Goal: Navigation & Orientation: Find specific page/section

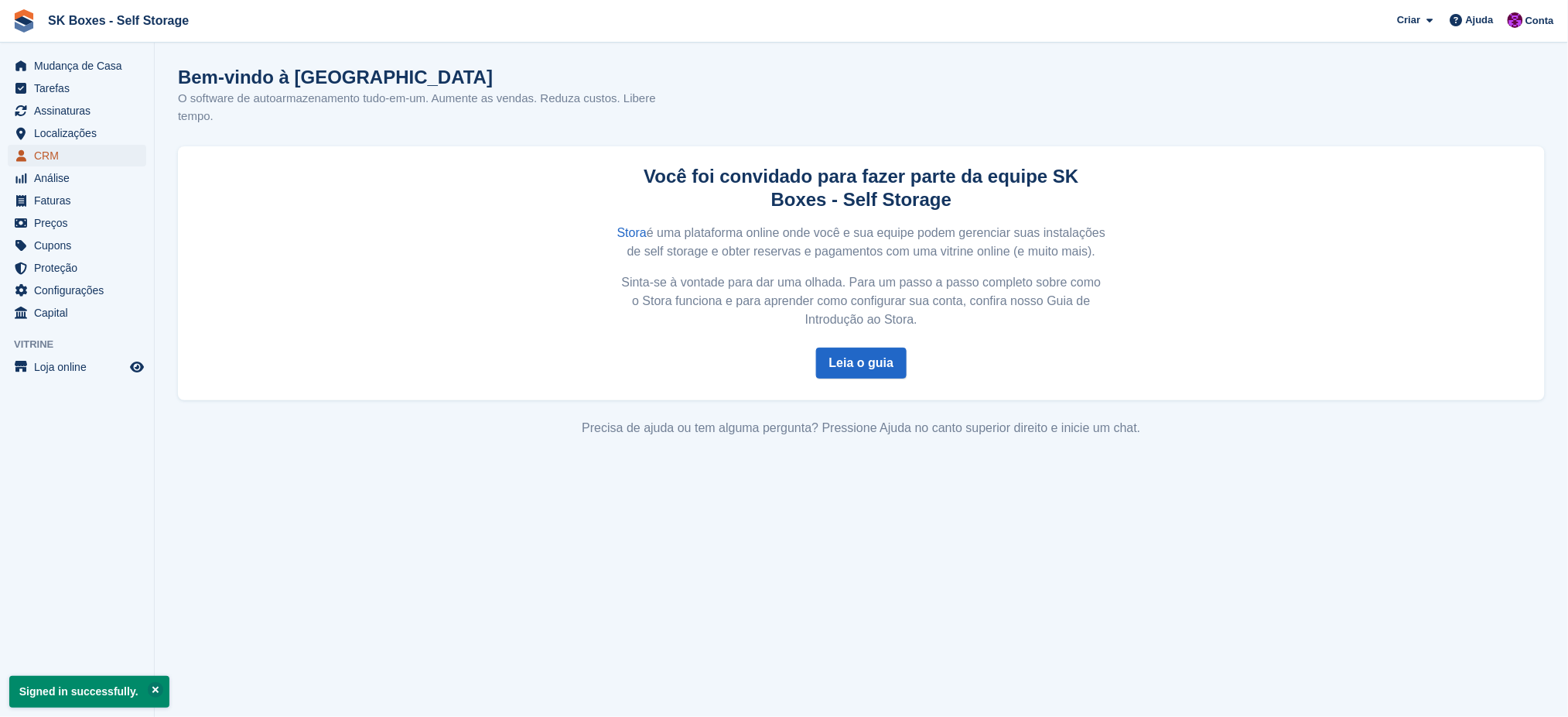
click at [56, 154] on span "CRM" at bounding box center [80, 155] width 93 height 21
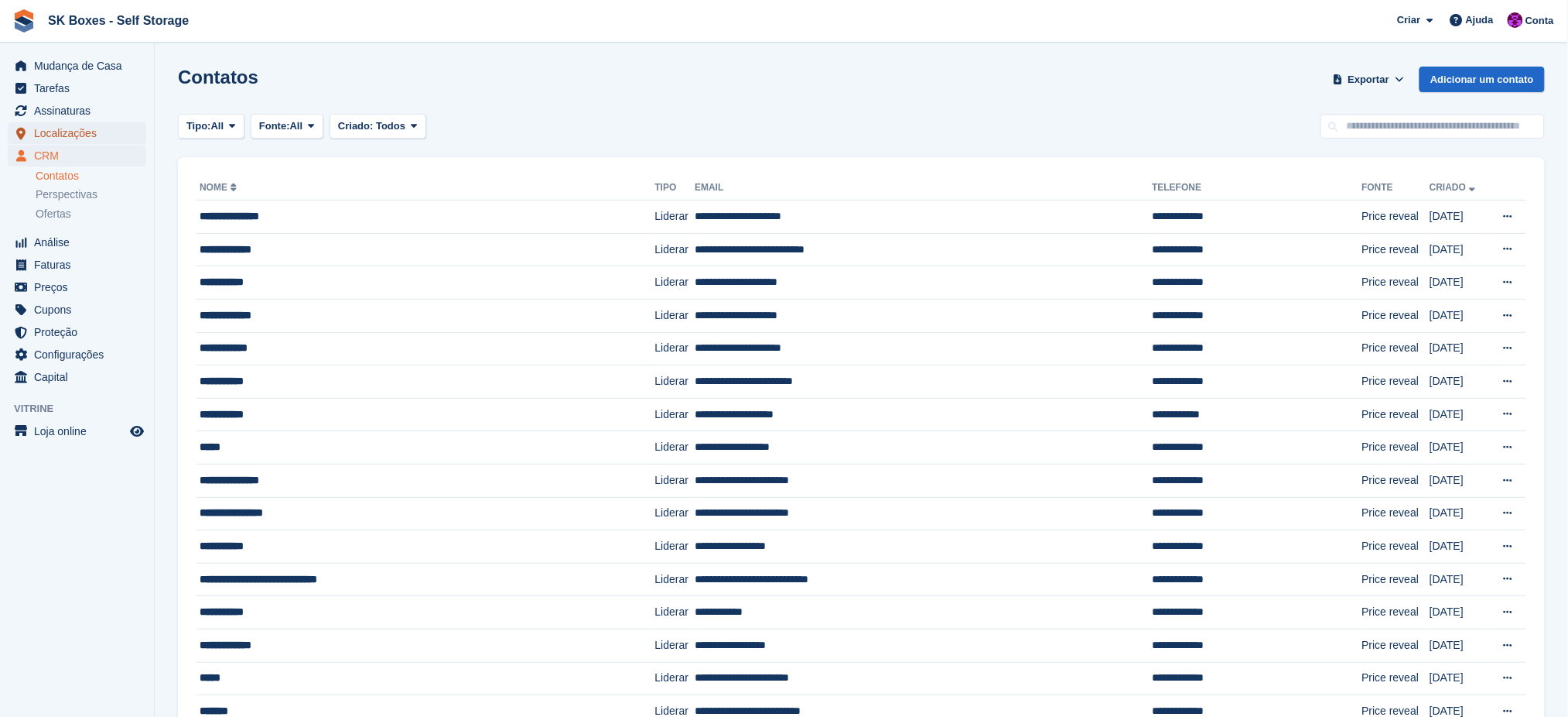
click at [68, 125] on span "Localizações" at bounding box center [80, 132] width 93 height 21
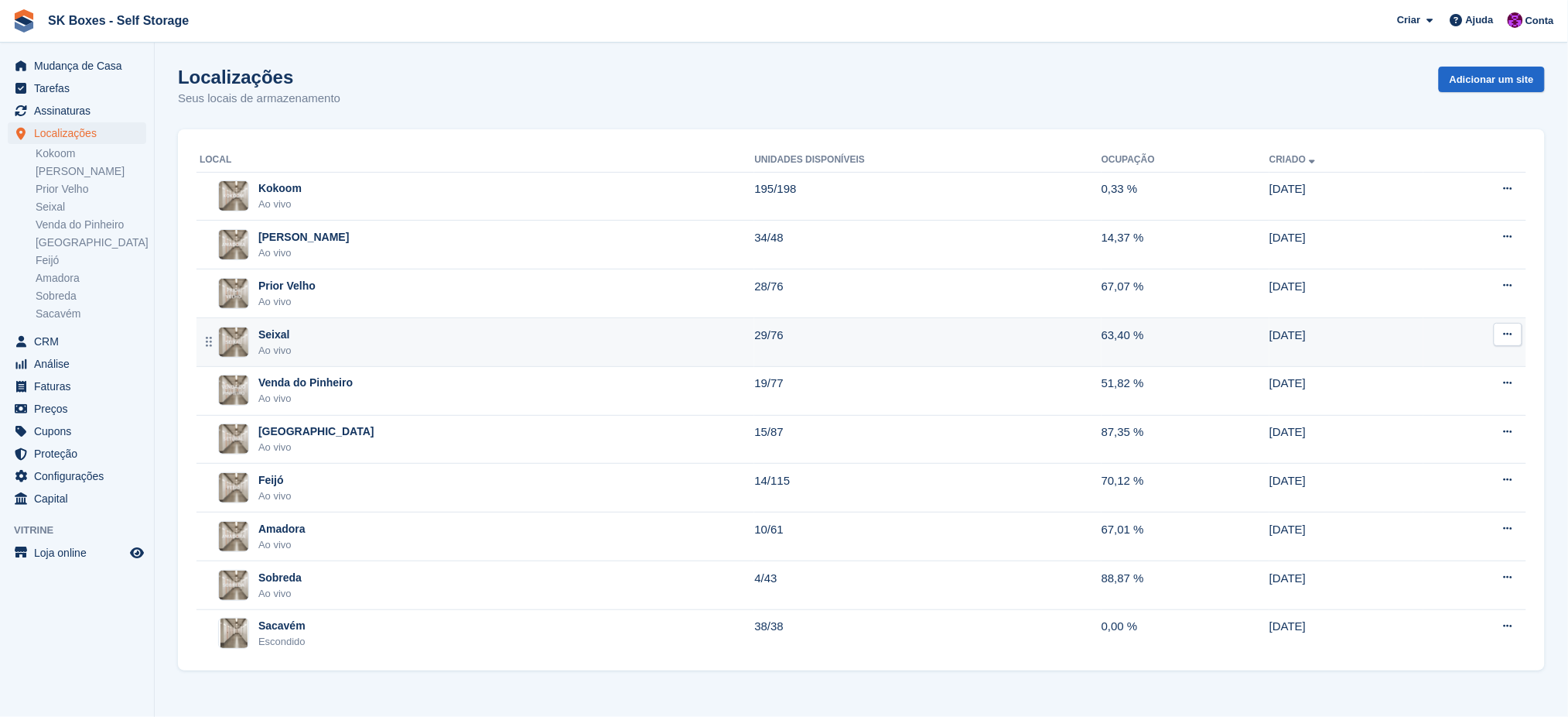
click at [299, 345] on div "Seixal Ao vivo" at bounding box center [477, 342] width 554 height 32
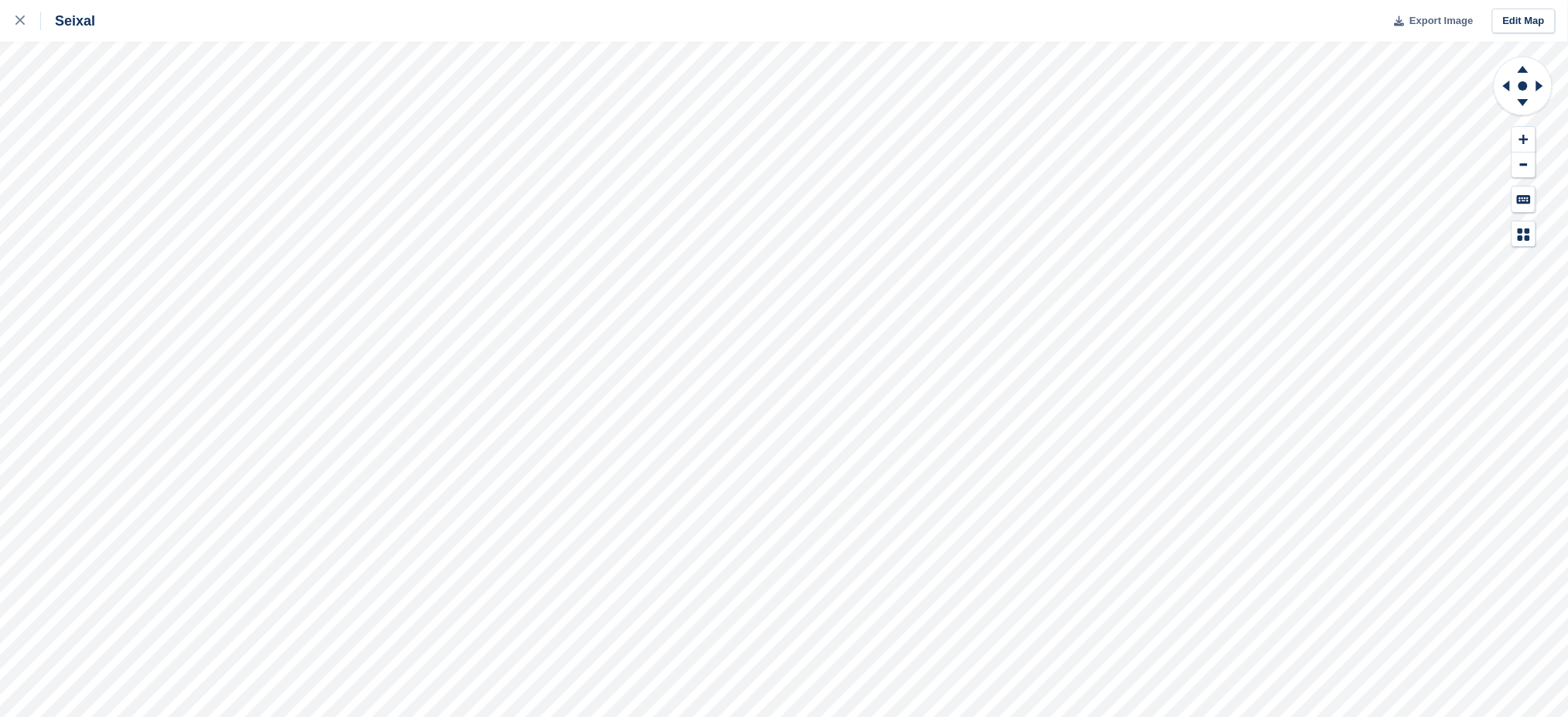
click at [1446, 17] on span "Export Image" at bounding box center [1441, 21] width 63 height 16
click at [1539, 85] on icon at bounding box center [1539, 86] width 7 height 11
click at [1501, 83] on icon at bounding box center [1504, 86] width 19 height 40
click at [1525, 71] on icon at bounding box center [1524, 69] width 11 height 7
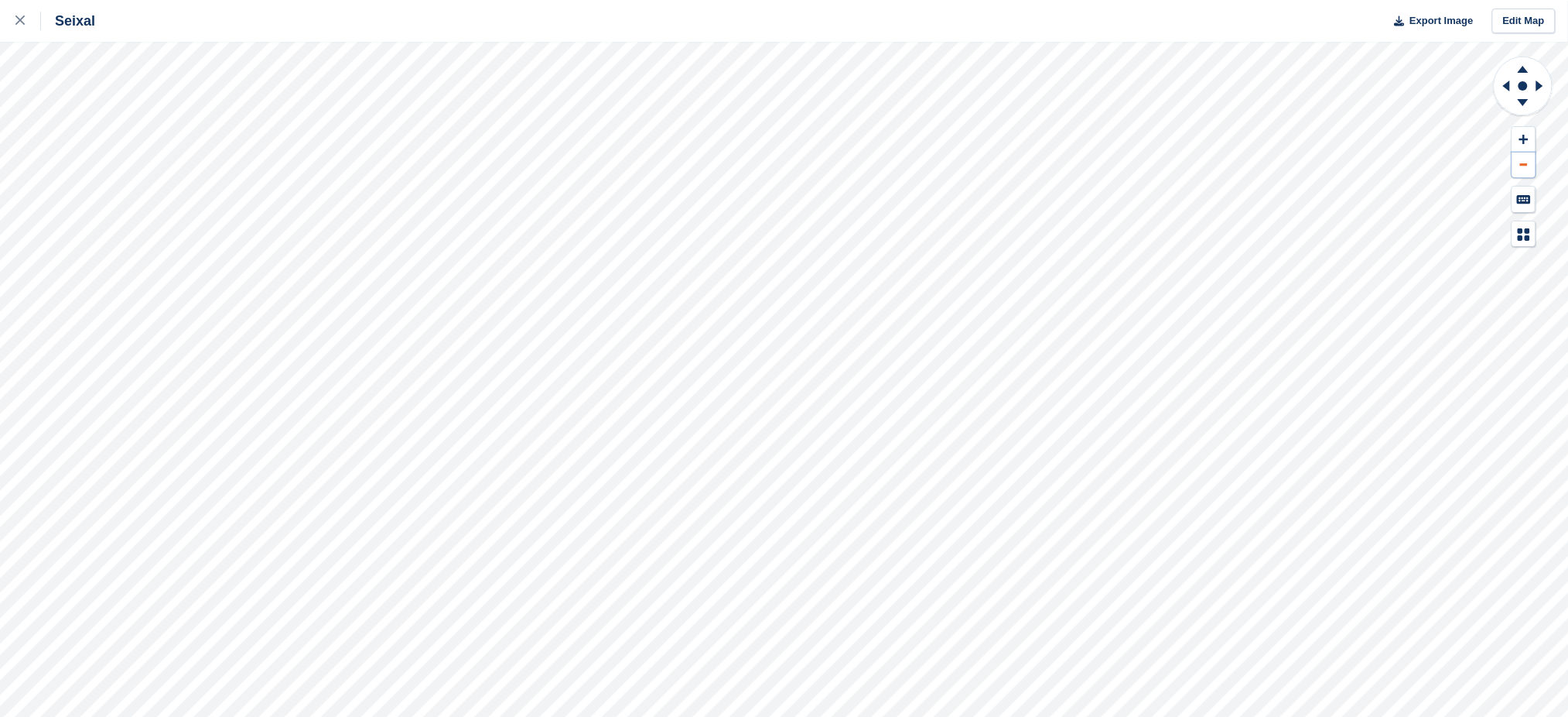
click at [1520, 158] on button at bounding box center [1524, 165] width 23 height 25
